Goal: Check status: Check status

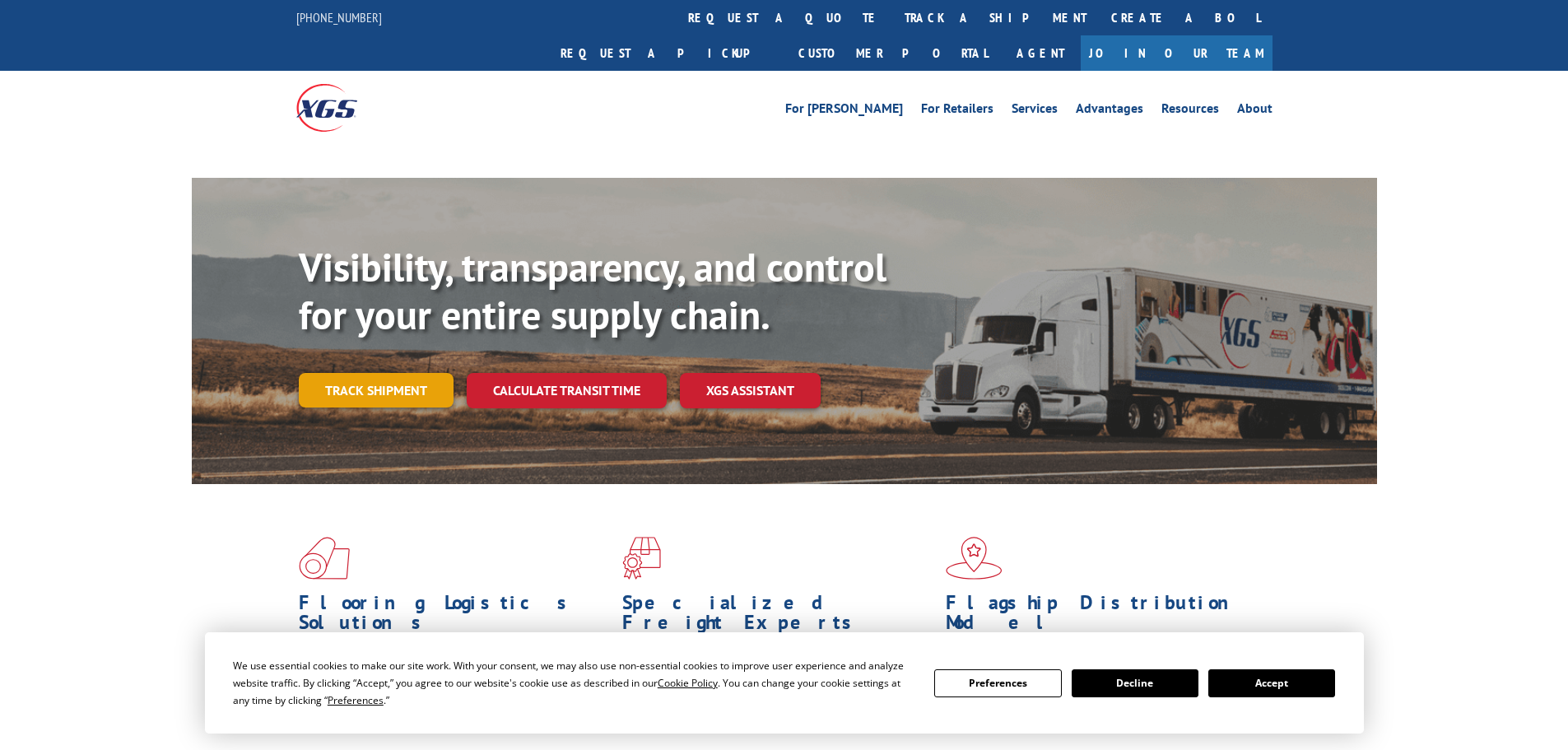
click at [422, 373] on link "Track shipment" at bounding box center [376, 390] width 155 height 34
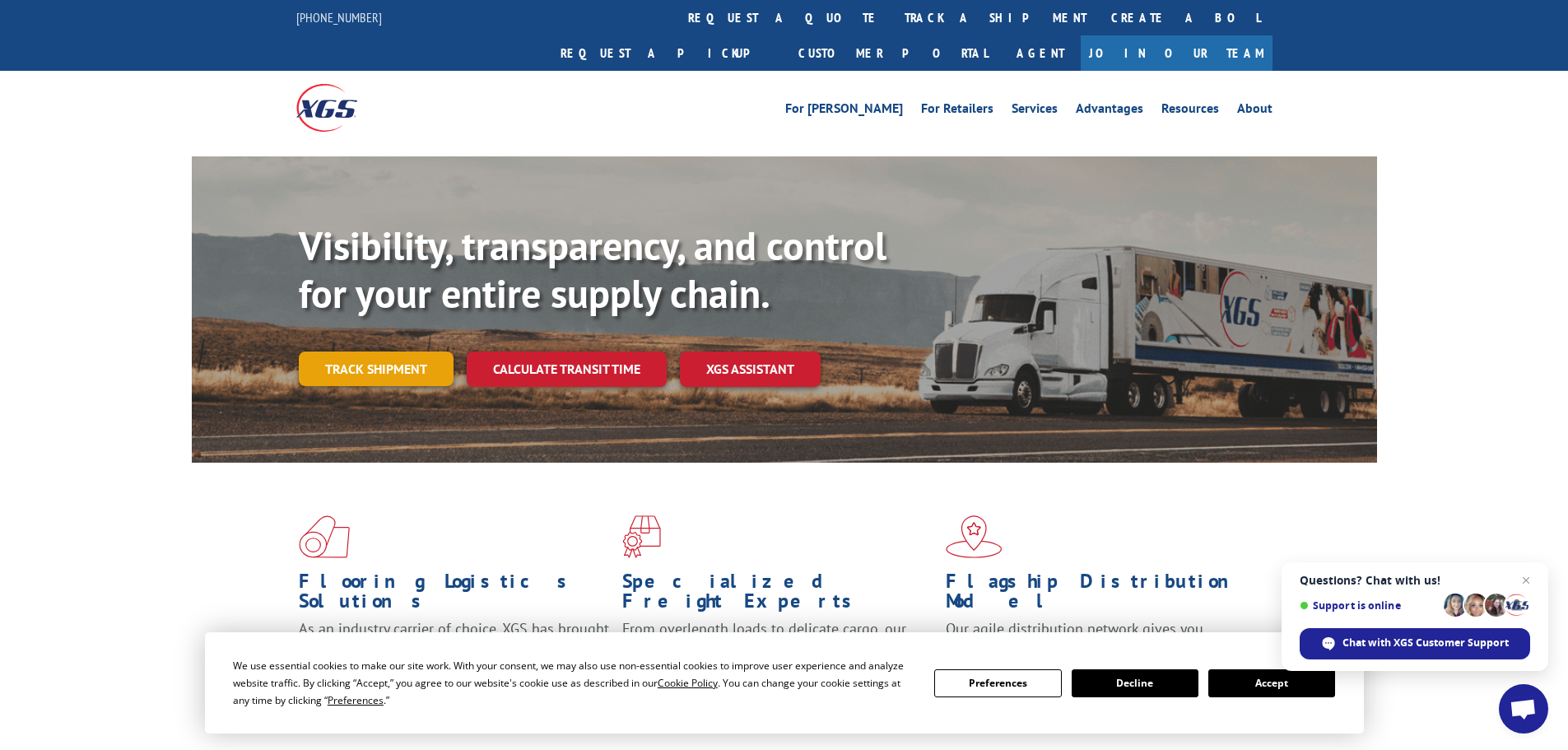
click at [390, 351] on link "Track shipment" at bounding box center [376, 368] width 155 height 34
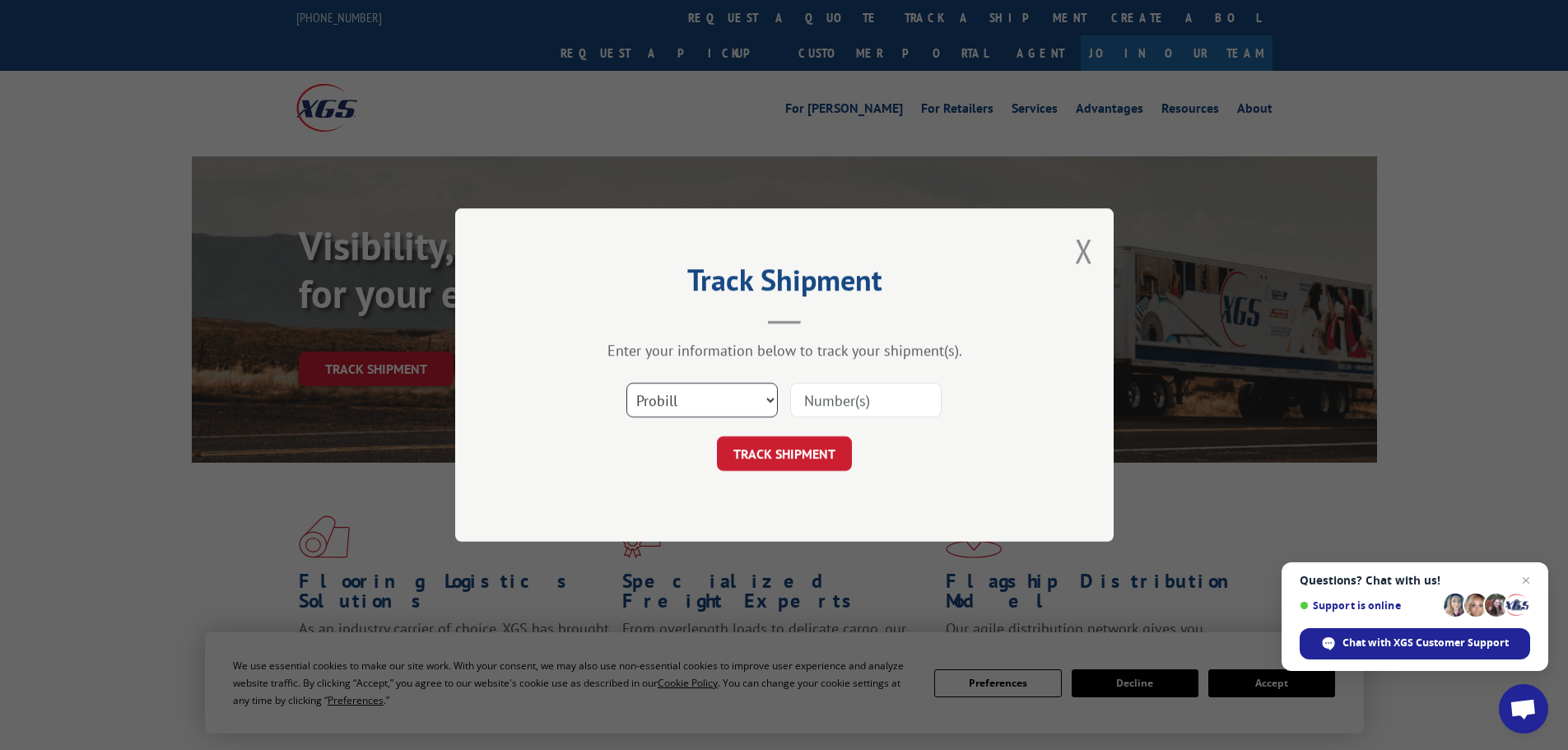
click at [665, 392] on select "Select category... Probill BOL PO" at bounding box center [701, 400] width 152 height 34
select select "po"
click at [626, 383] on select "Select category... Probill BOL PO" at bounding box center [701, 400] width 152 height 34
paste input "63555367"
type input "63555367"
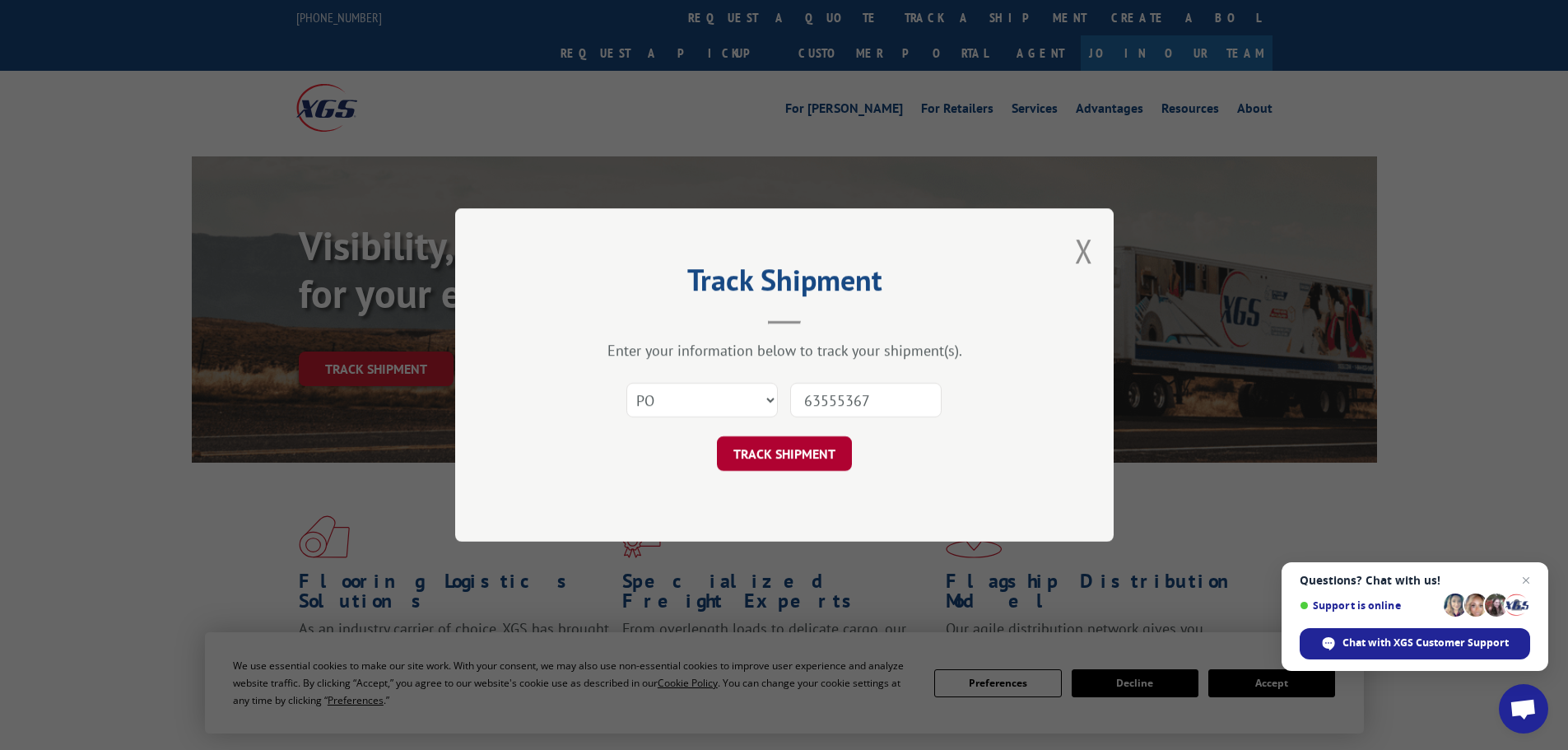
click at [795, 460] on button "TRACK SHIPMENT" at bounding box center [784, 453] width 135 height 34
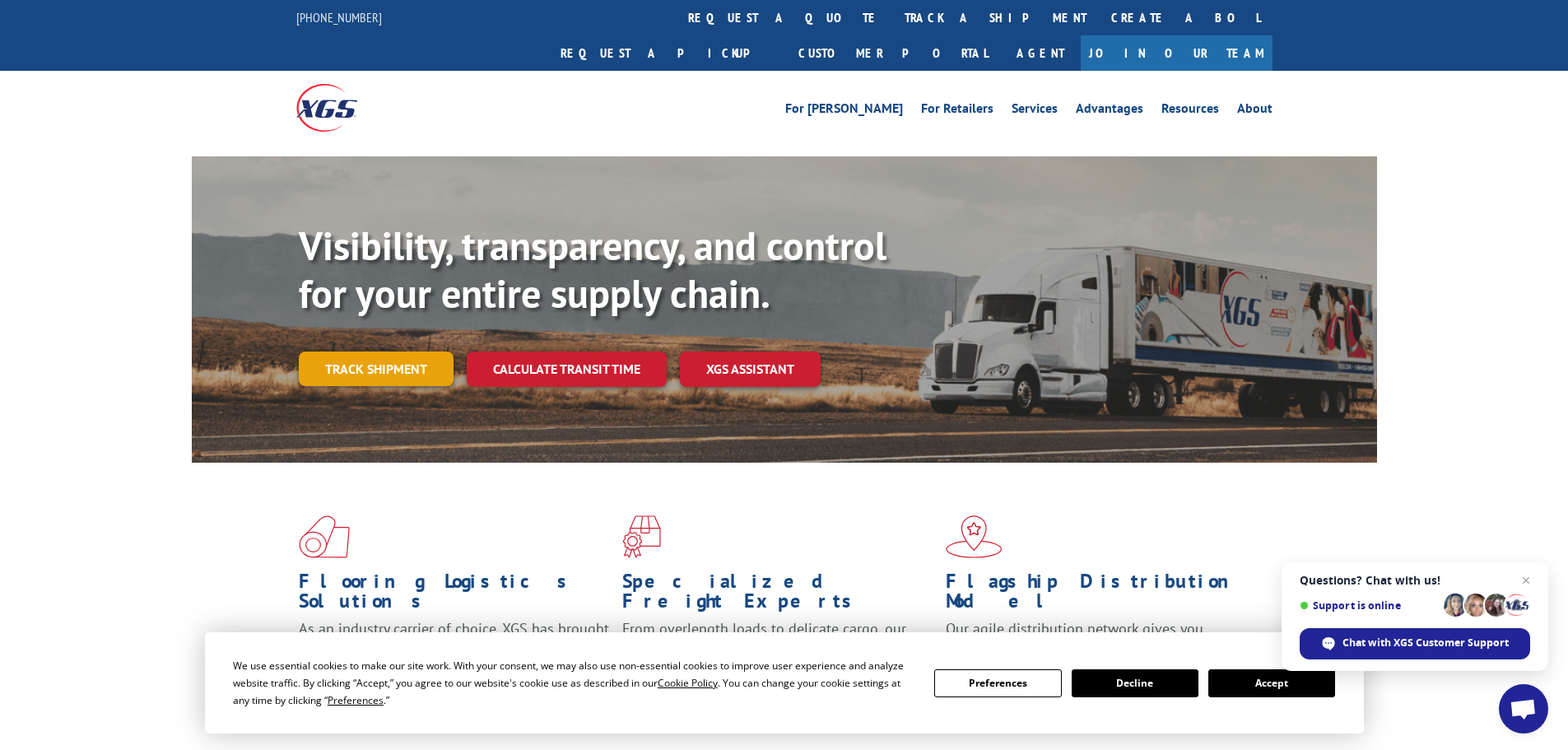
click at [372, 351] on link "Track shipment" at bounding box center [376, 368] width 155 height 34
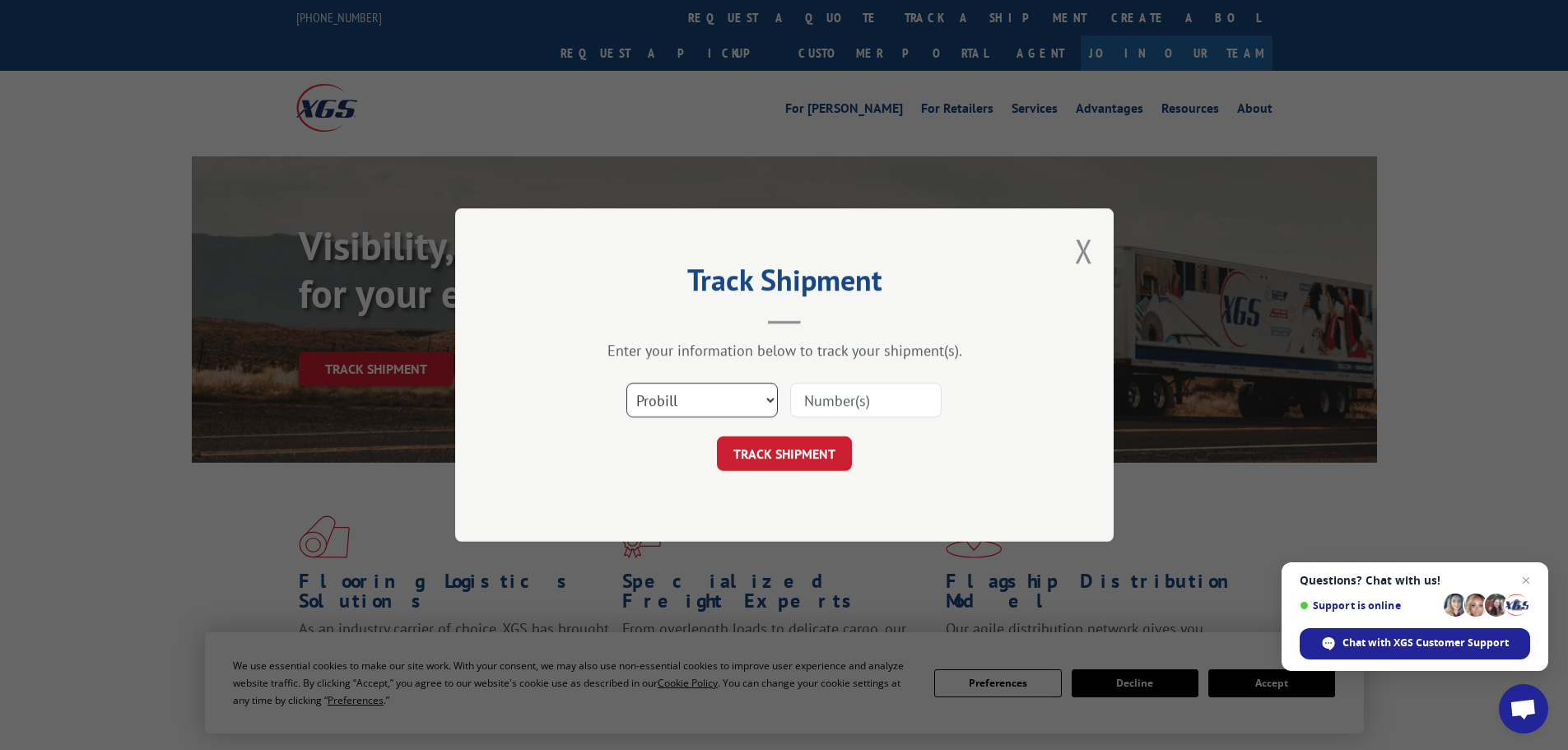
click at [692, 408] on select "Select category... Probill BOL PO" at bounding box center [701, 400] width 152 height 34
click at [863, 370] on div "Enter your information below to track your shipment(s). Select category... Prob…" at bounding box center [784, 406] width 494 height 130
click at [859, 416] on input at bounding box center [866, 400] width 152 height 34
paste input "DTC001050591"
type input "DTC001050591"
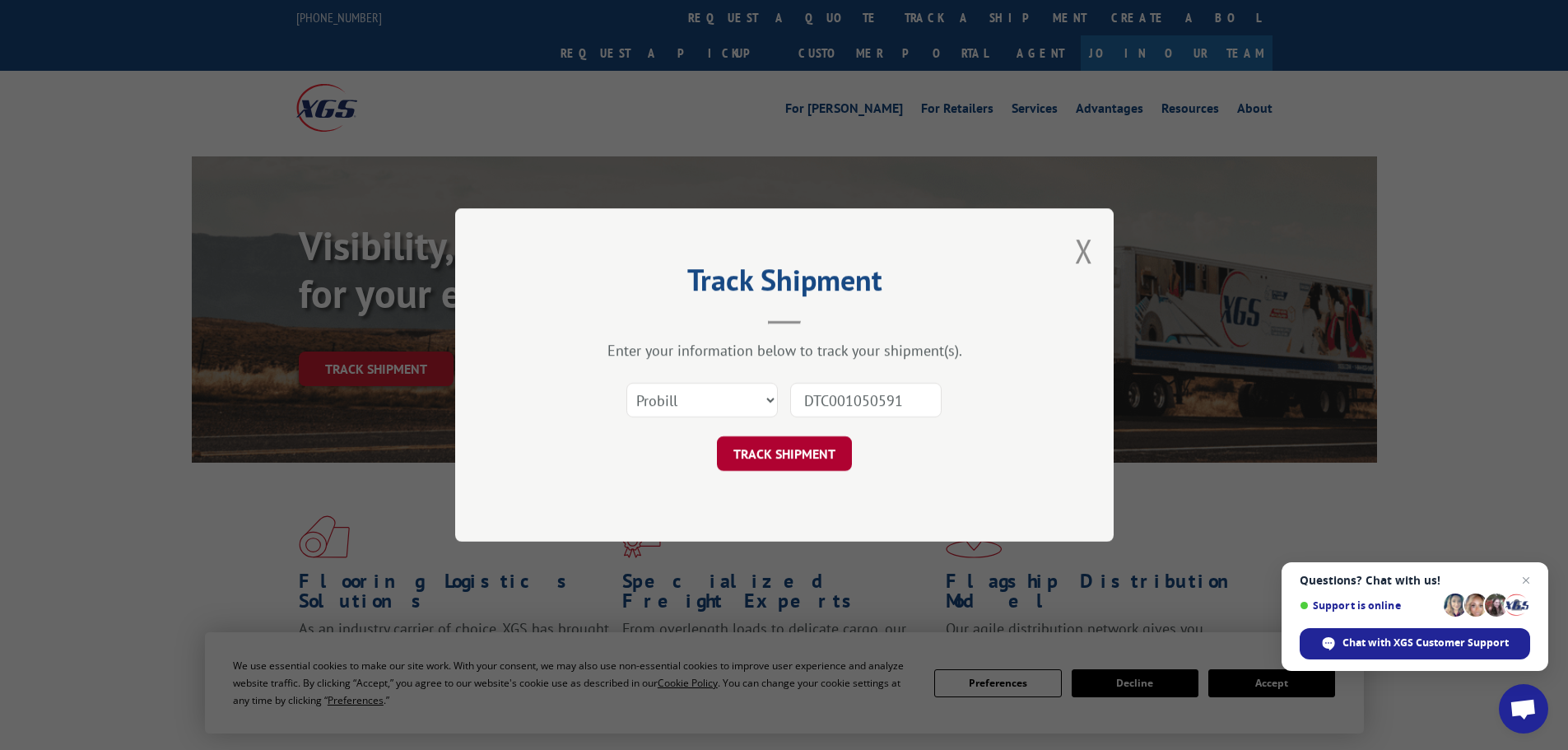
click at [825, 451] on button "TRACK SHIPMENT" at bounding box center [784, 453] width 135 height 34
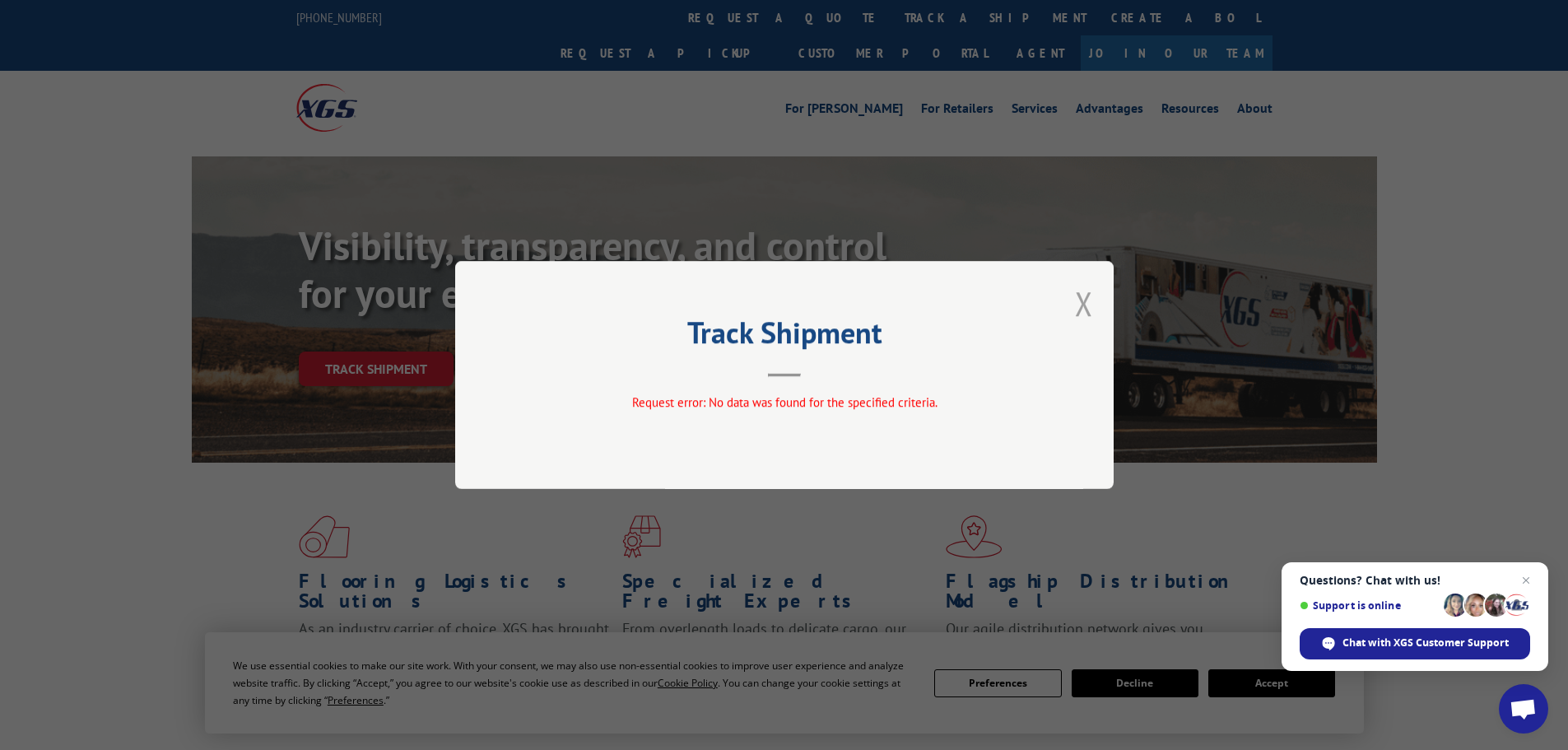
click at [1090, 295] on button "Close modal" at bounding box center [1084, 303] width 18 height 44
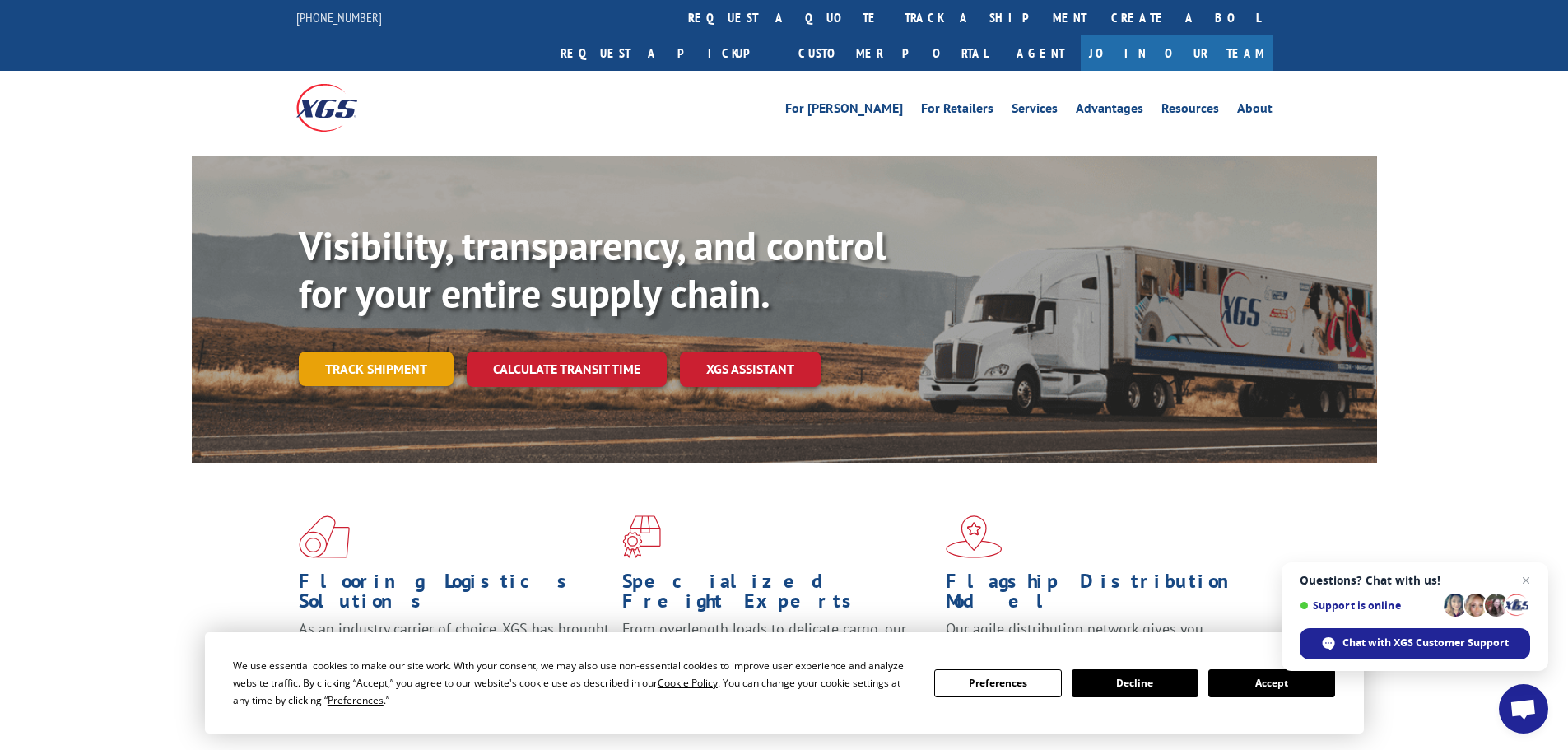
click at [395, 351] on link "Track shipment" at bounding box center [376, 368] width 155 height 34
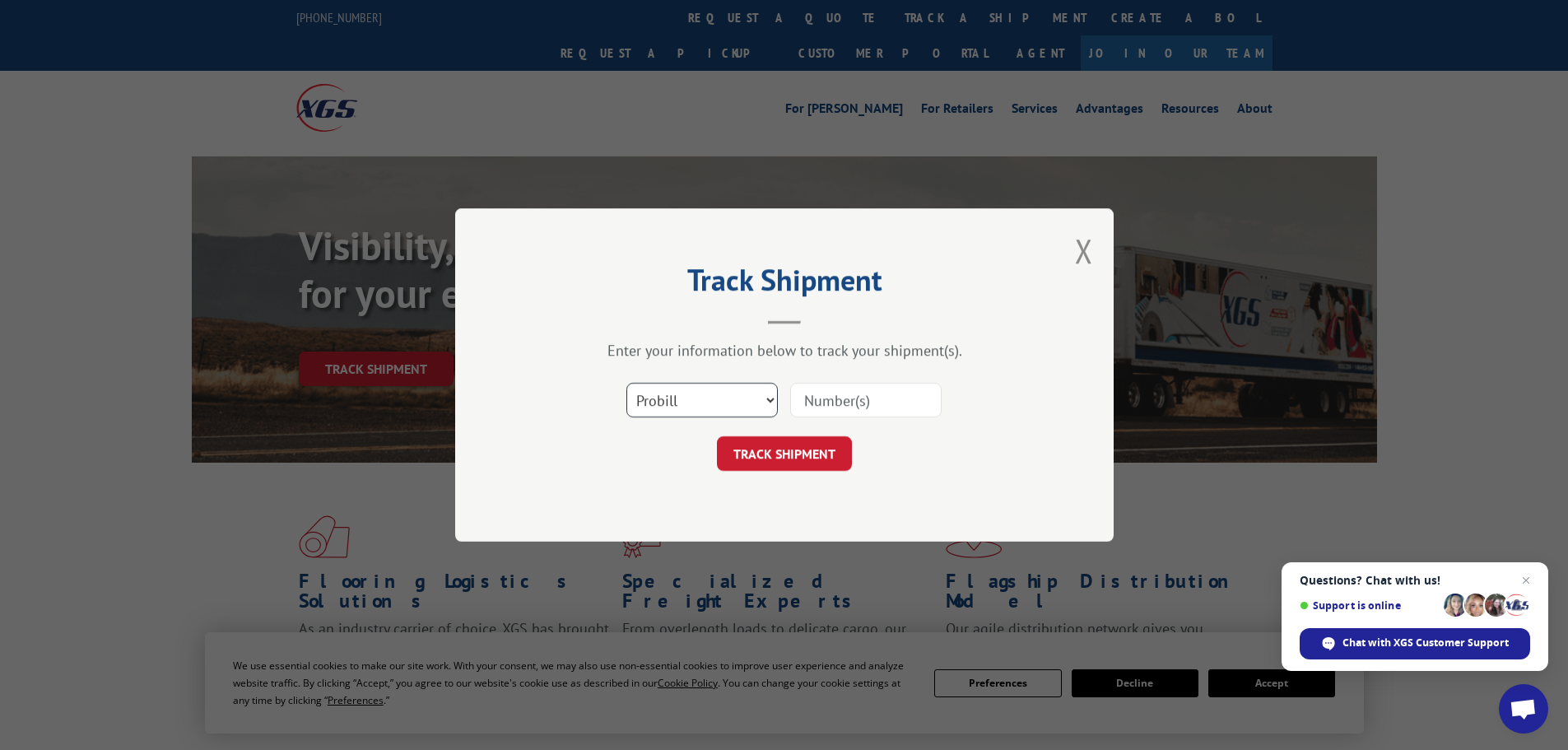
click at [685, 400] on select "Select category... Probill BOL PO" at bounding box center [701, 400] width 152 height 34
drag, startPoint x: 914, startPoint y: 466, endPoint x: 907, endPoint y: 313, distance: 153.2
click at [914, 466] on div "TRACK SHIPMENT" at bounding box center [784, 453] width 494 height 34
